Goal: Use online tool/utility: Utilize a website feature to perform a specific function

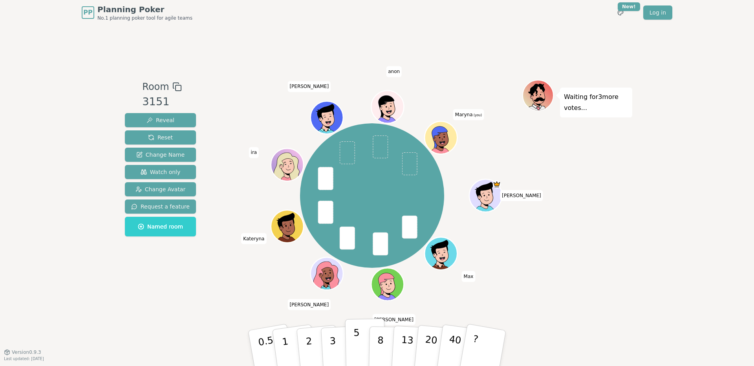
click at [361, 344] on button "5" at bounding box center [365, 349] width 40 height 60
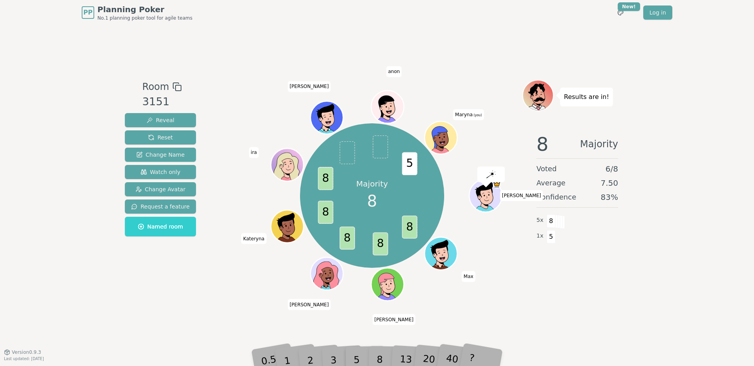
click at [380, 364] on div "PP Planning Poker No.1 planning poker tool for agile teams Toggle theme New! Lo…" at bounding box center [377, 183] width 754 height 366
click at [379, 355] on div "8" at bounding box center [389, 348] width 24 height 28
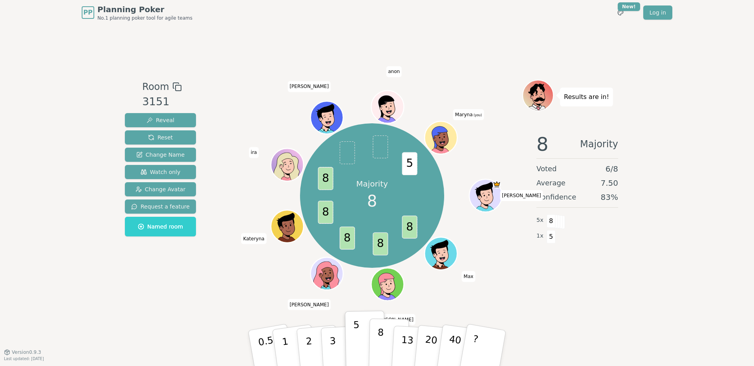
click at [382, 345] on button "8" at bounding box center [389, 349] width 40 height 60
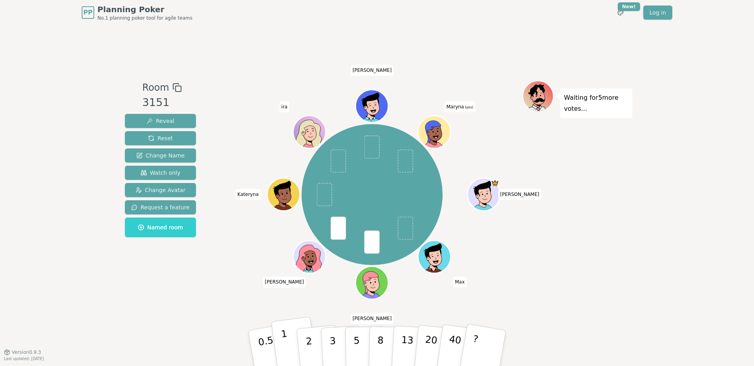
click at [285, 343] on p "1" at bounding box center [286, 349] width 12 height 43
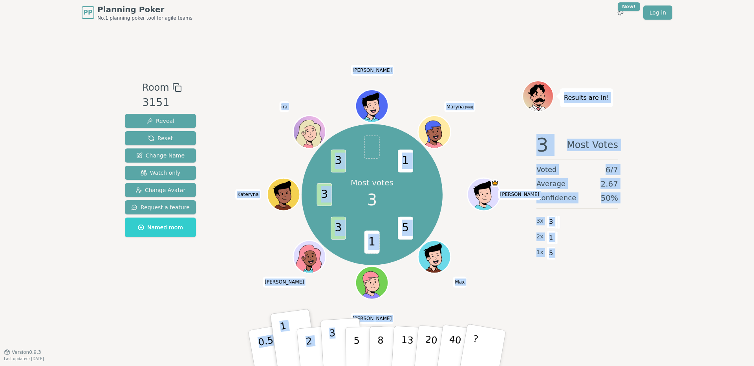
drag, startPoint x: 336, startPoint y: 318, endPoint x: 334, endPoint y: 334, distance: 16.6
click at [334, 334] on div "Room 3151 Reveal Reset Change Name Watch only Change Avatar Request a feature N…" at bounding box center [377, 188] width 511 height 327
click at [331, 302] on div "Room 3151 Reveal Reset Change Name Watch only Change Avatar Request a feature N…" at bounding box center [377, 188] width 511 height 327
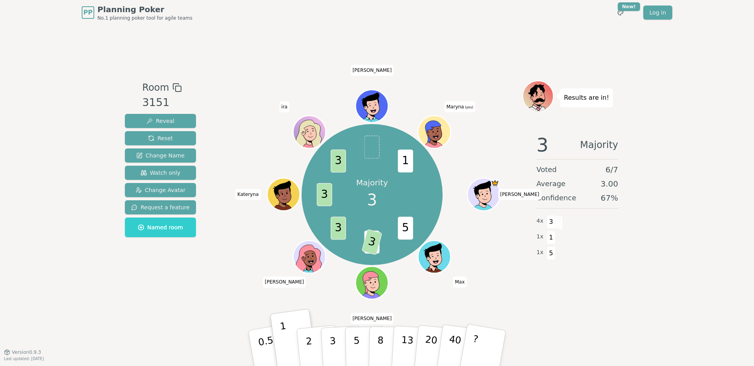
click at [331, 302] on div "Room 3151 Reveal Reset Change Name Watch only Change Avatar Request a feature N…" at bounding box center [377, 188] width 511 height 327
click at [333, 340] on p "3" at bounding box center [333, 349] width 9 height 43
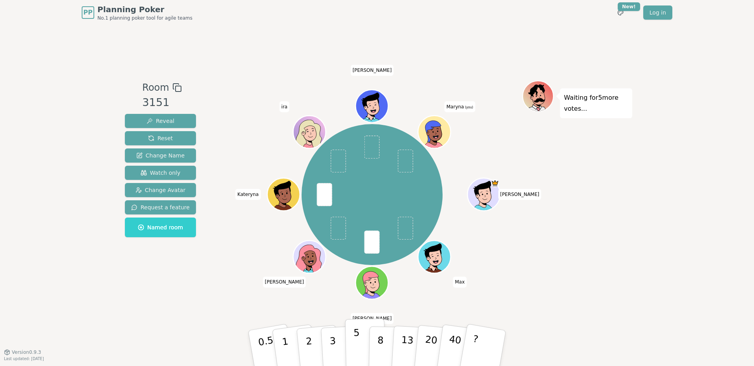
click at [359, 346] on button "5" at bounding box center [365, 349] width 40 height 60
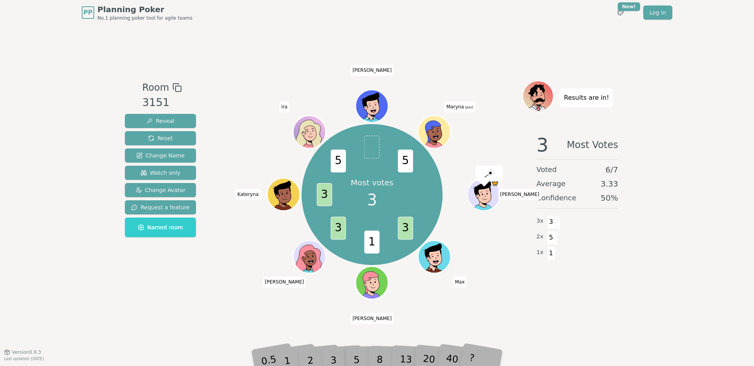
click at [334, 357] on div "3" at bounding box center [341, 348] width 25 height 29
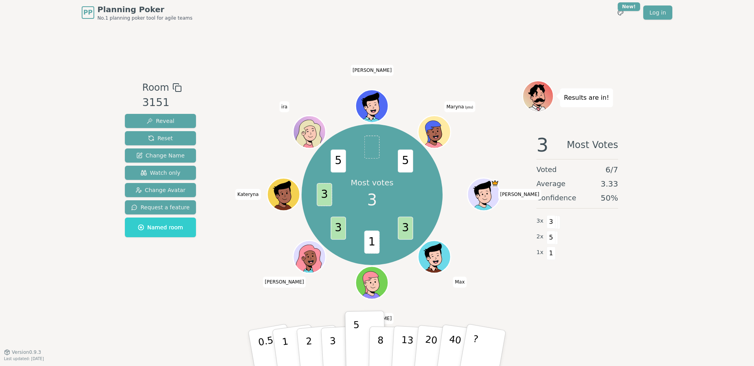
click at [334, 357] on p "3" at bounding box center [334, 356] width 9 height 43
